Goal: Transaction & Acquisition: Purchase product/service

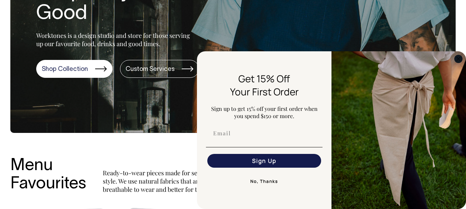
click at [456, 60] on circle "Close dialog" at bounding box center [459, 59] width 8 height 8
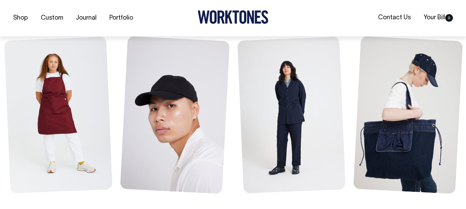
scroll to position [311, 0]
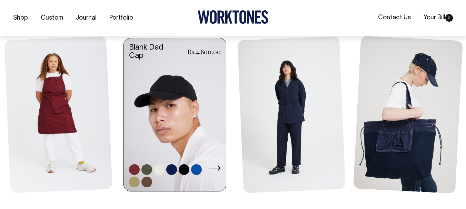
click at [193, 170] on link at bounding box center [196, 170] width 11 height 11
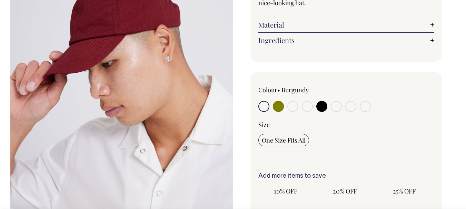
click at [320, 113] on label at bounding box center [321, 107] width 11 height 13
click at [320, 112] on input "radio" at bounding box center [321, 106] width 11 height 11
radio input "true"
click at [320, 109] on input "radio" at bounding box center [321, 106] width 11 height 11
click at [287, 108] on input "radio" at bounding box center [292, 106] width 11 height 11
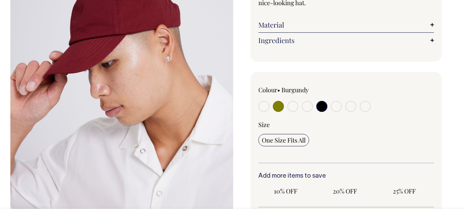
radio input "true"
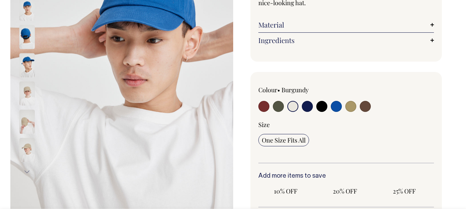
click at [279, 108] on input "radio" at bounding box center [278, 106] width 11 height 11
radio input "true"
radio input "false"
radio input "true"
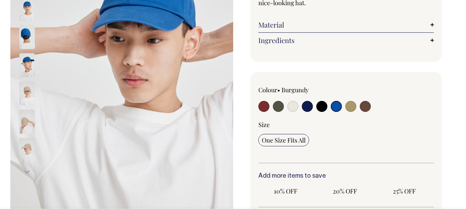
select select "Worker Blue"
click at [279, 108] on input "radio" at bounding box center [278, 106] width 11 height 11
radio input "true"
select select "Olive"
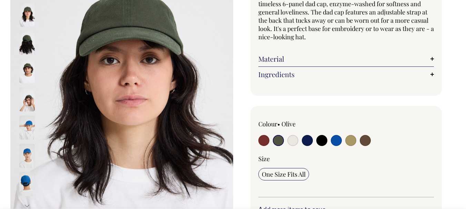
scroll to position [104, 0]
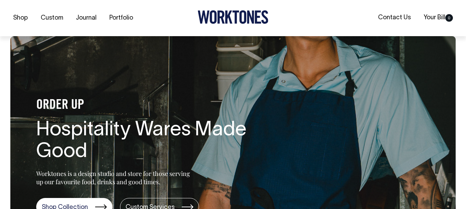
scroll to position [575, 0]
